Goal: Information Seeking & Learning: Learn about a topic

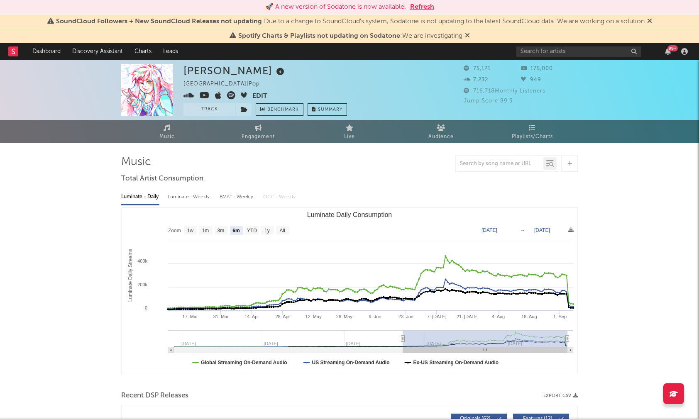
select select "6m"
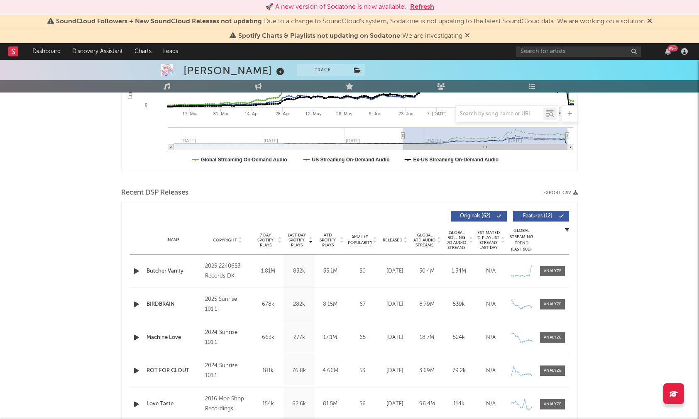
scroll to position [204, 0]
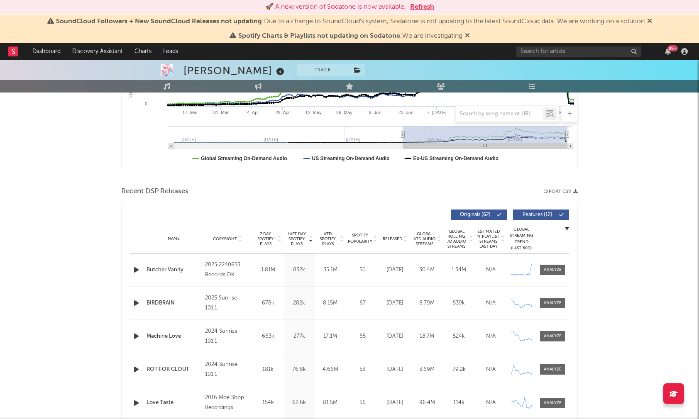
click at [137, 269] on icon "button" at bounding box center [136, 270] width 9 height 10
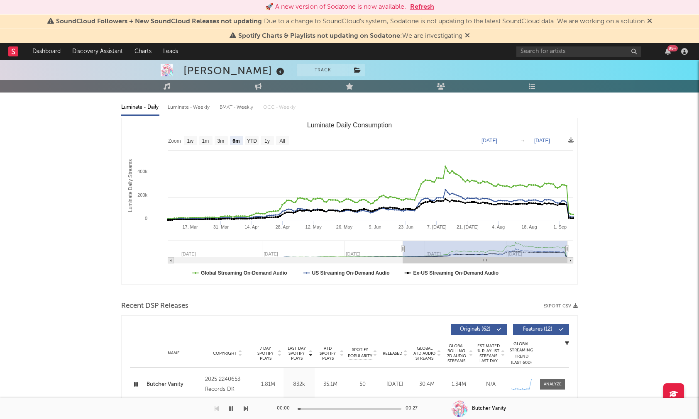
scroll to position [0, 0]
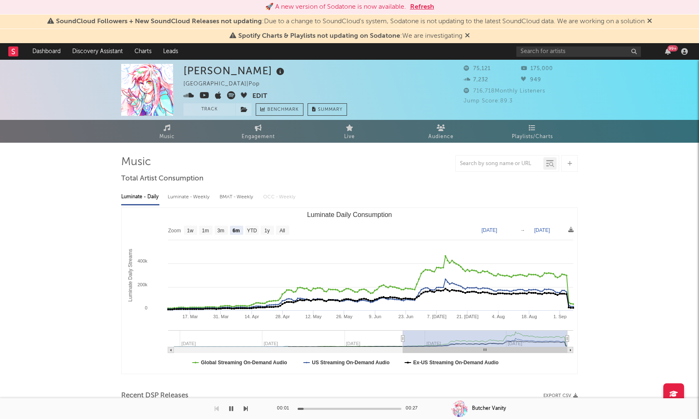
click at [205, 195] on div "Luminate - Weekly" at bounding box center [190, 197] width 44 height 14
select select "6m"
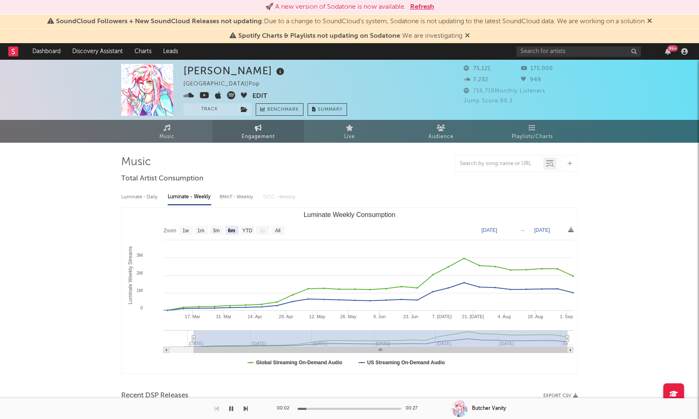
click at [263, 134] on span "Engagement" at bounding box center [258, 137] width 33 height 10
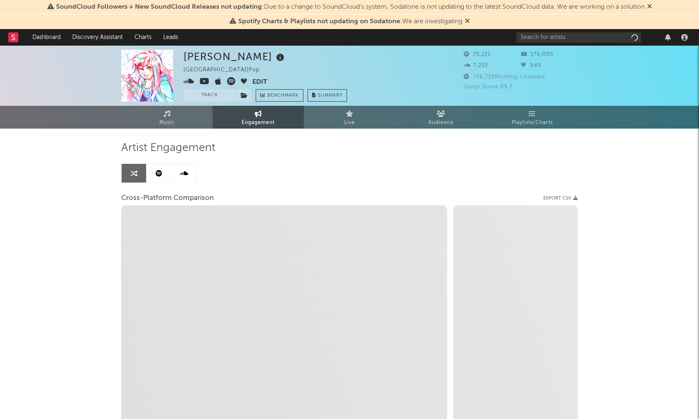
select select "1w"
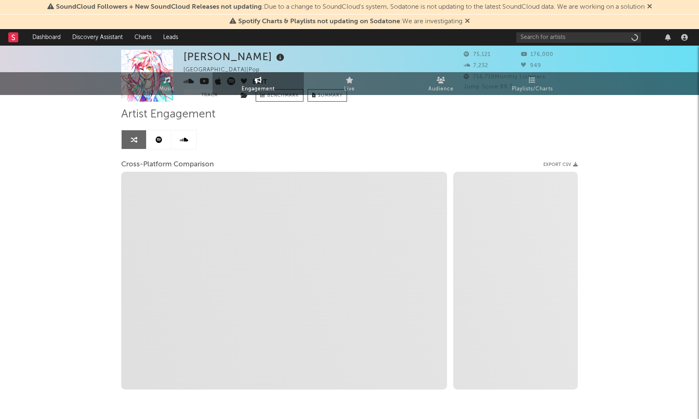
select select "1m"
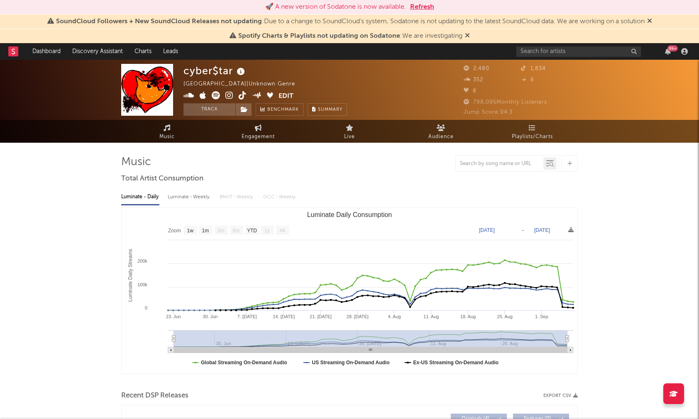
select select "1w"
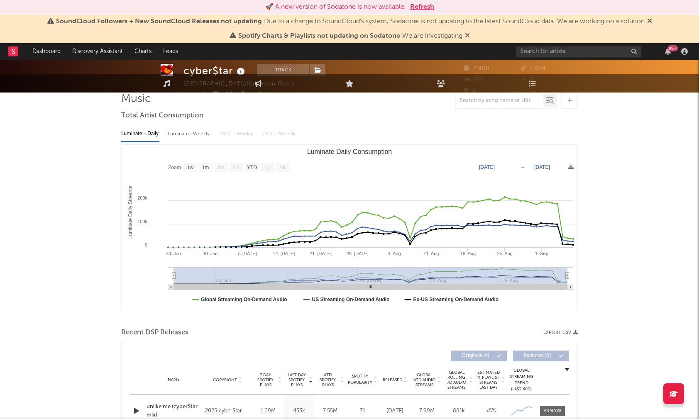
scroll to position [216, 0]
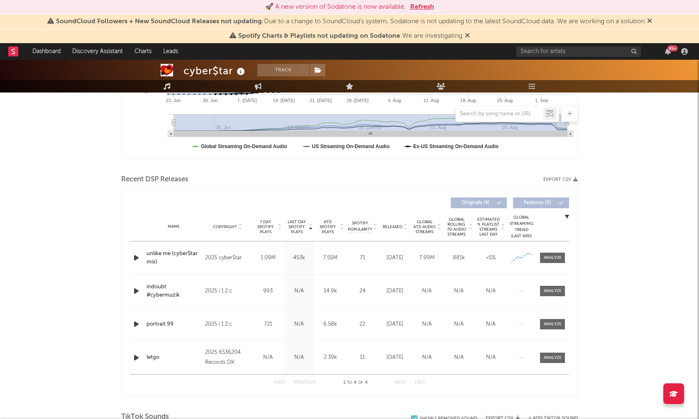
click at [133, 256] on icon "button" at bounding box center [136, 258] width 9 height 10
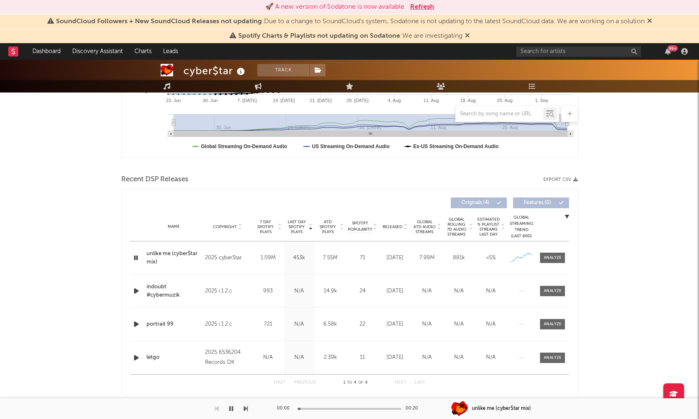
scroll to position [0, 0]
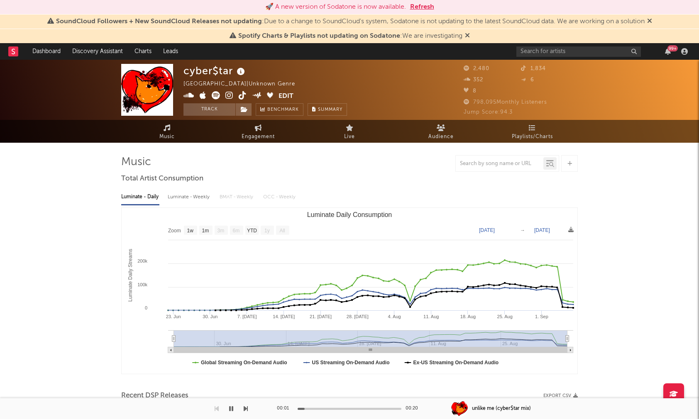
click at [186, 203] on div "Luminate - Weekly" at bounding box center [190, 197] width 44 height 14
select select "1w"
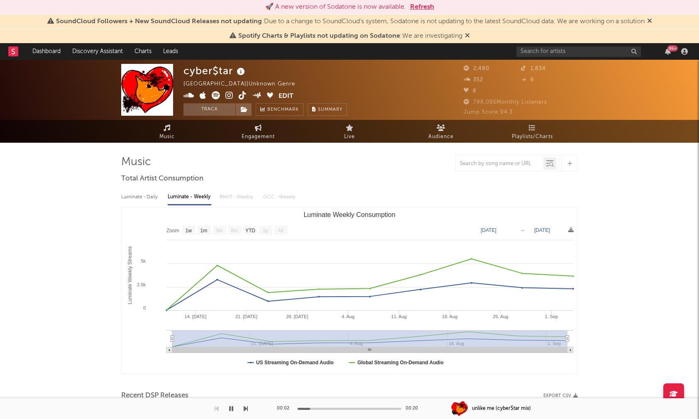
click at [231, 97] on icon at bounding box center [229, 95] width 8 height 8
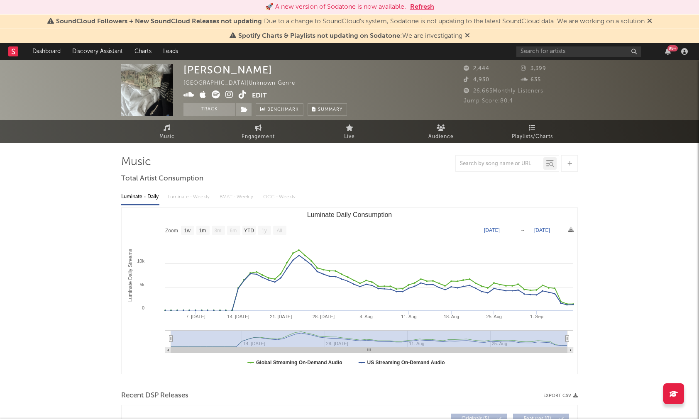
select select "1w"
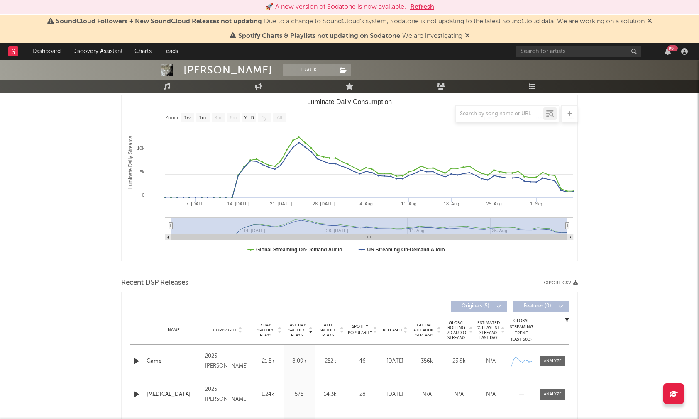
scroll to position [123, 0]
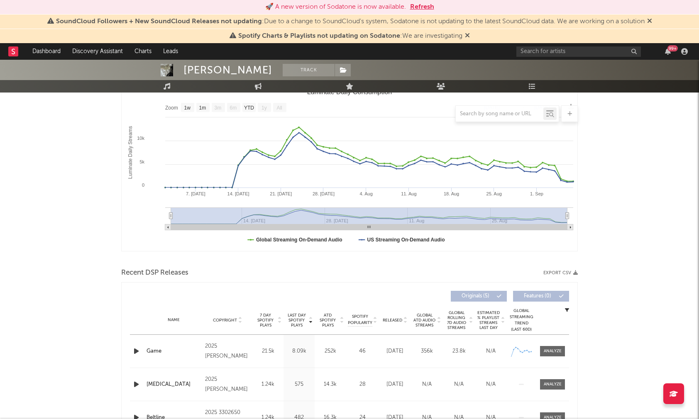
click at [134, 344] on div "Name Game Copyright 2025 [PERSON_NAME] Label 3302650 Records DK2 Album Names Ga…" at bounding box center [349, 351] width 439 height 33
click at [134, 349] on icon "button" at bounding box center [136, 351] width 9 height 10
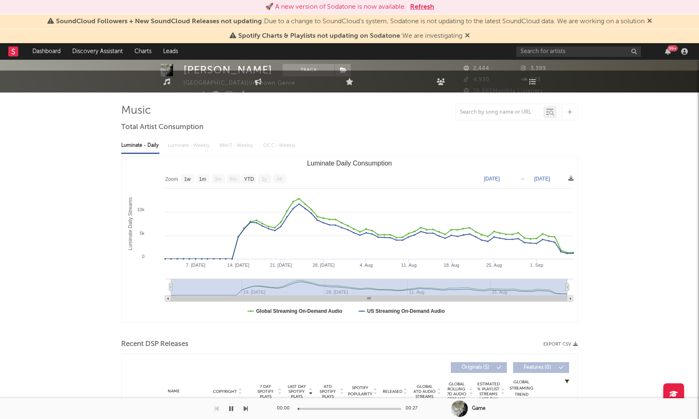
scroll to position [0, 0]
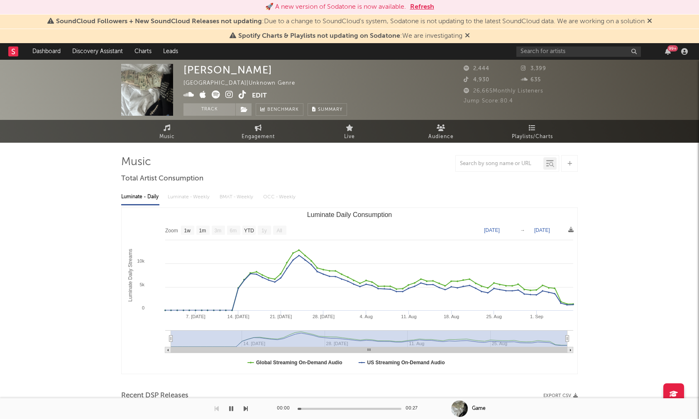
click at [190, 199] on div "Luminate - Daily Luminate - Weekly BMAT - Weekly OCC - Weekly" at bounding box center [349, 197] width 457 height 14
click at [253, 138] on span "Engagement" at bounding box center [258, 137] width 33 height 10
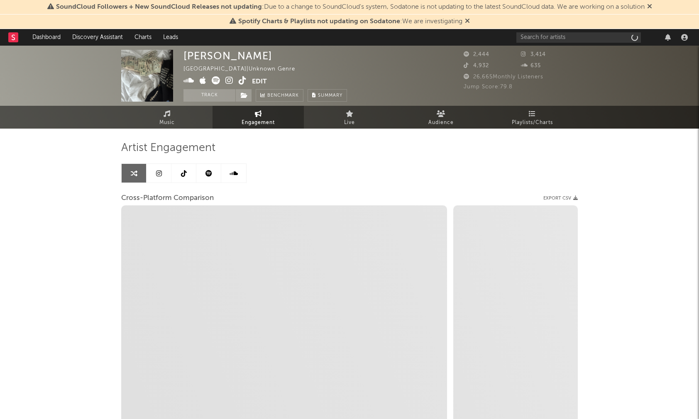
select select "1w"
select select "1m"
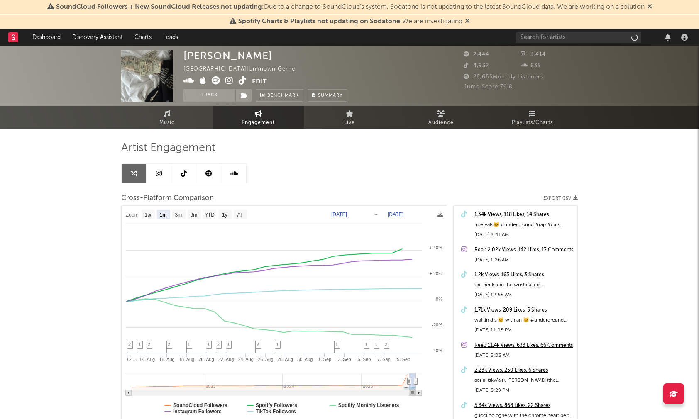
click at [230, 80] on icon at bounding box center [229, 80] width 8 height 8
